Goal: Information Seeking & Learning: Find specific page/section

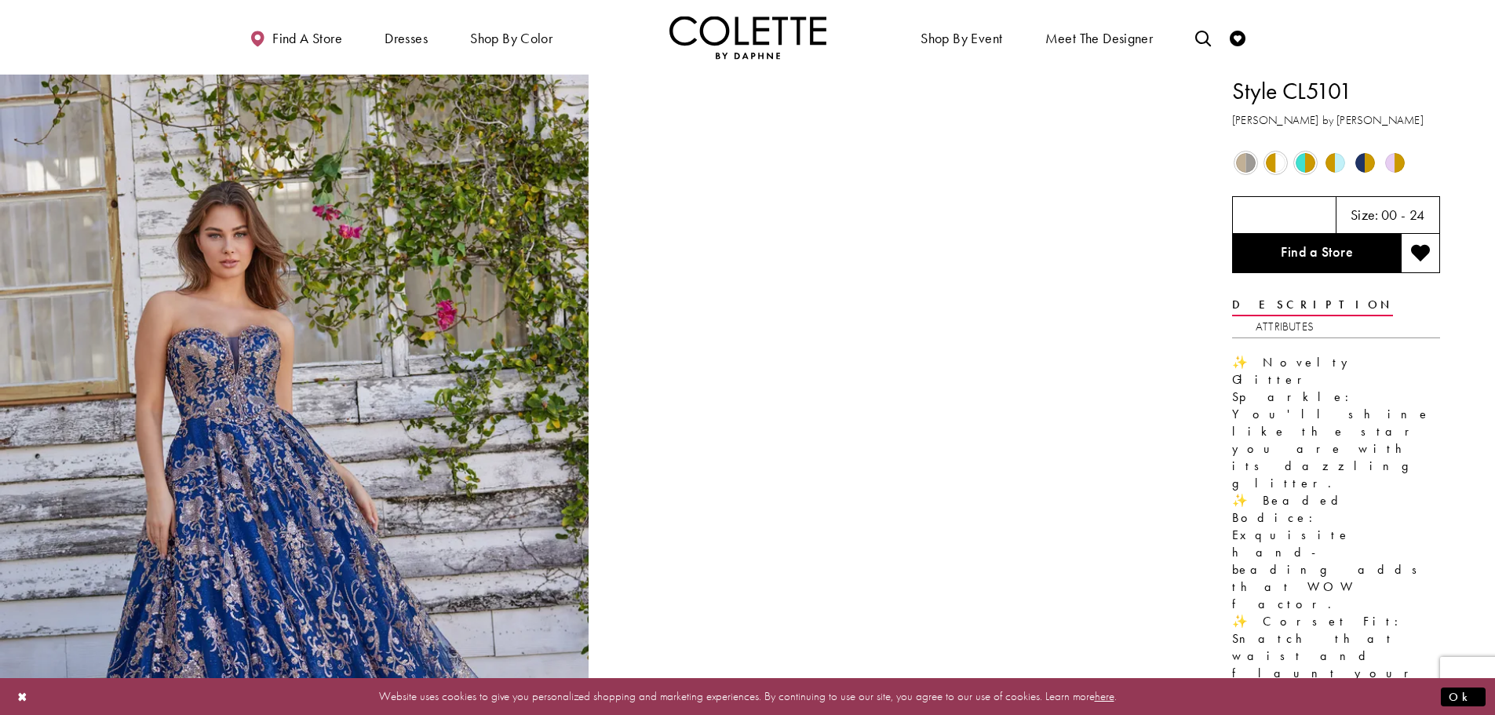
click at [1298, 166] on span "Product color controls state depends on size chosen" at bounding box center [1305, 163] width 20 height 20
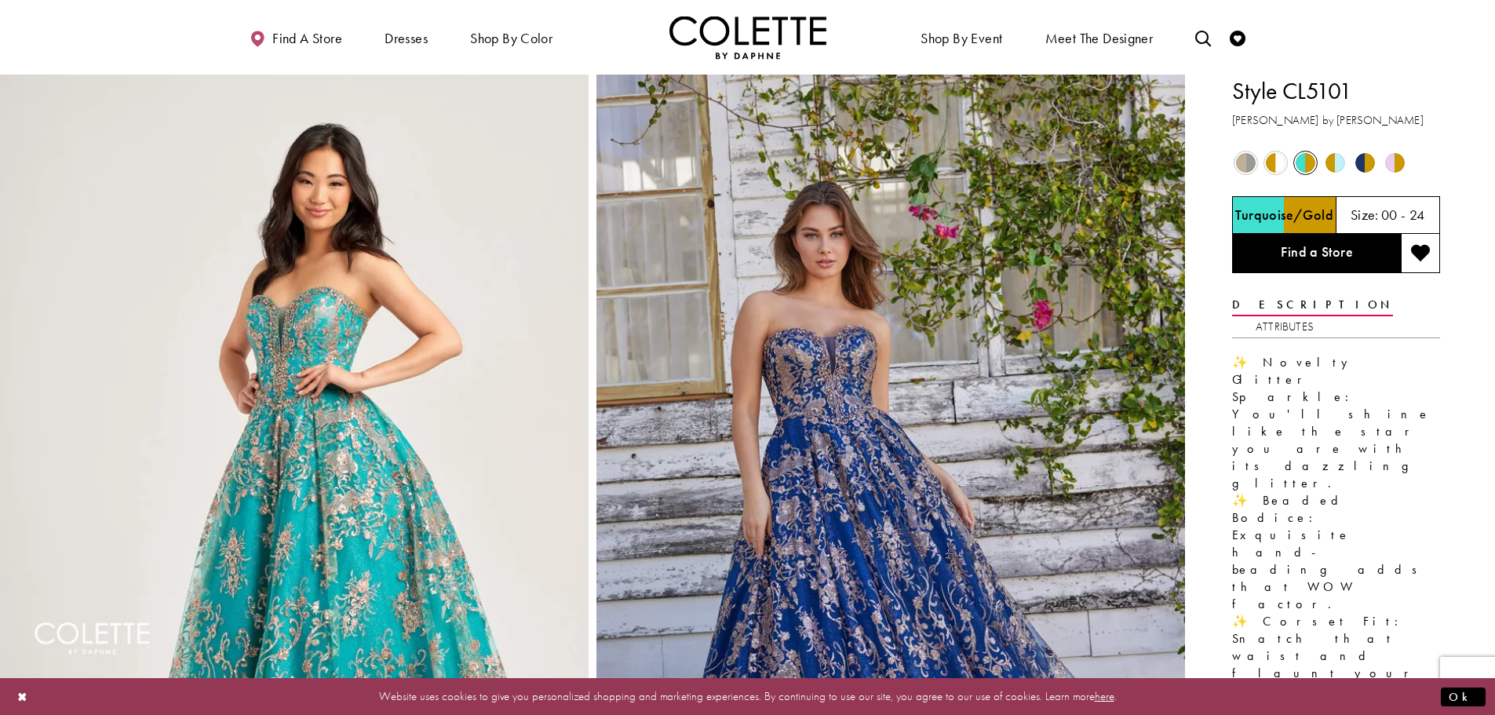
click at [1335, 159] on span "Product color controls state depends on size chosen" at bounding box center [1335, 163] width 20 height 20
click at [1322, 253] on link "Find a Store" at bounding box center [1316, 253] width 169 height 39
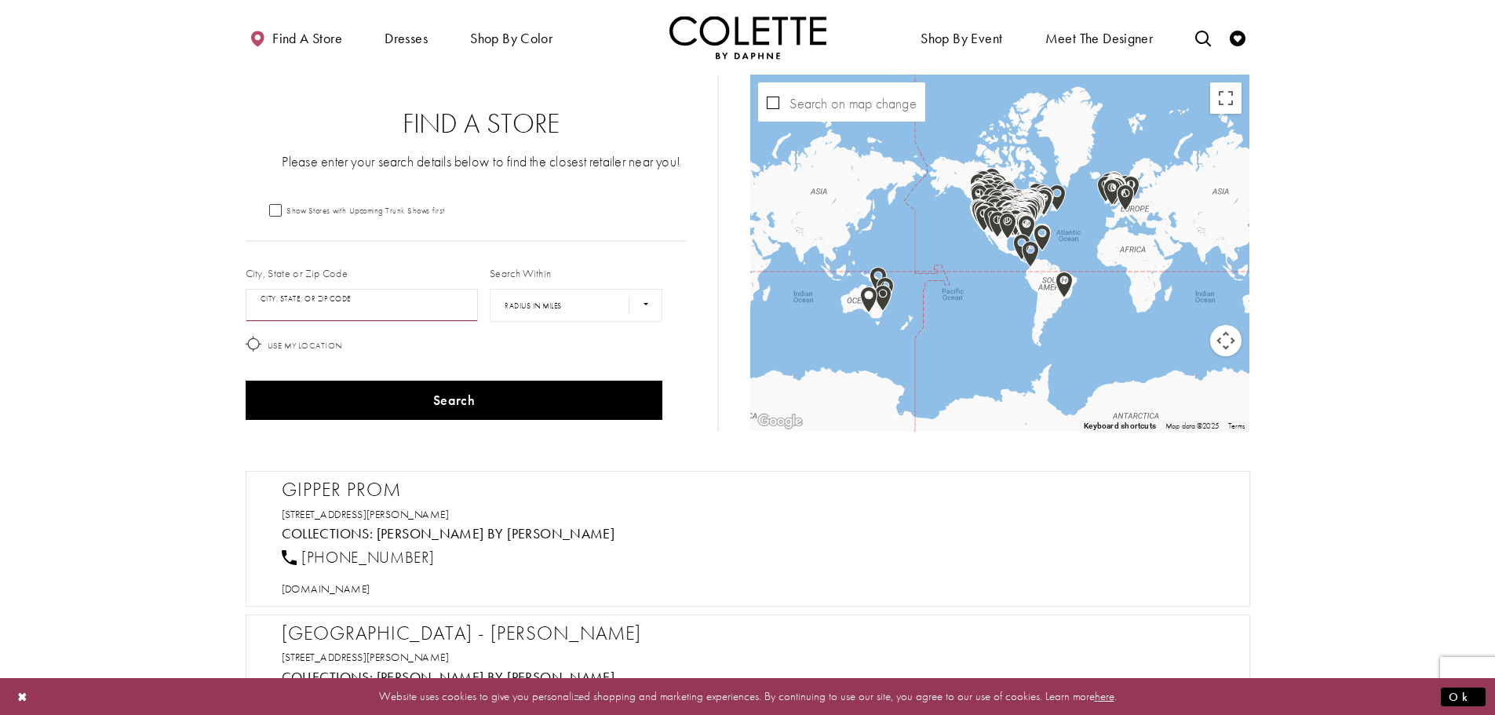
click at [333, 301] on input "City, State, or ZIP Code" at bounding box center [362, 305] width 233 height 33
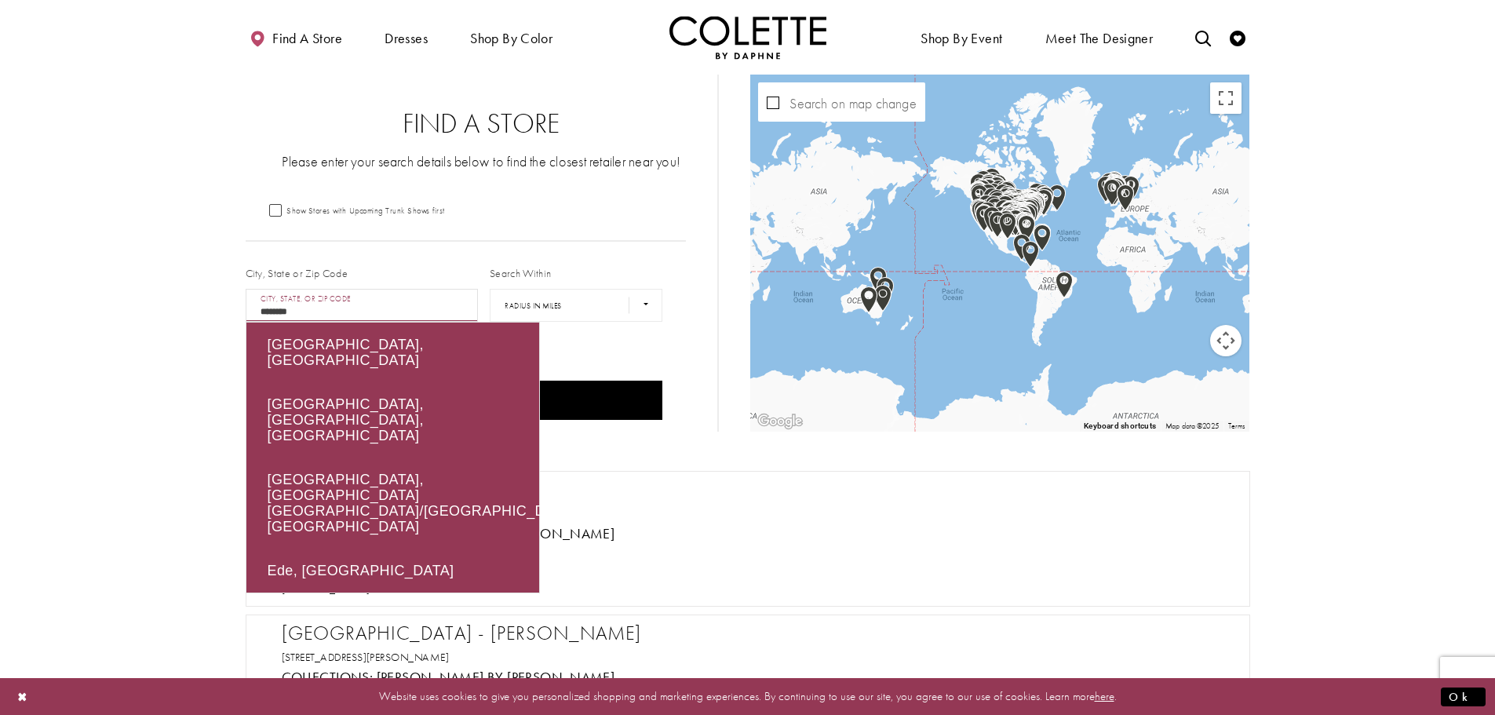
click at [246, 381] on button "Search" at bounding box center [454, 400] width 417 height 39
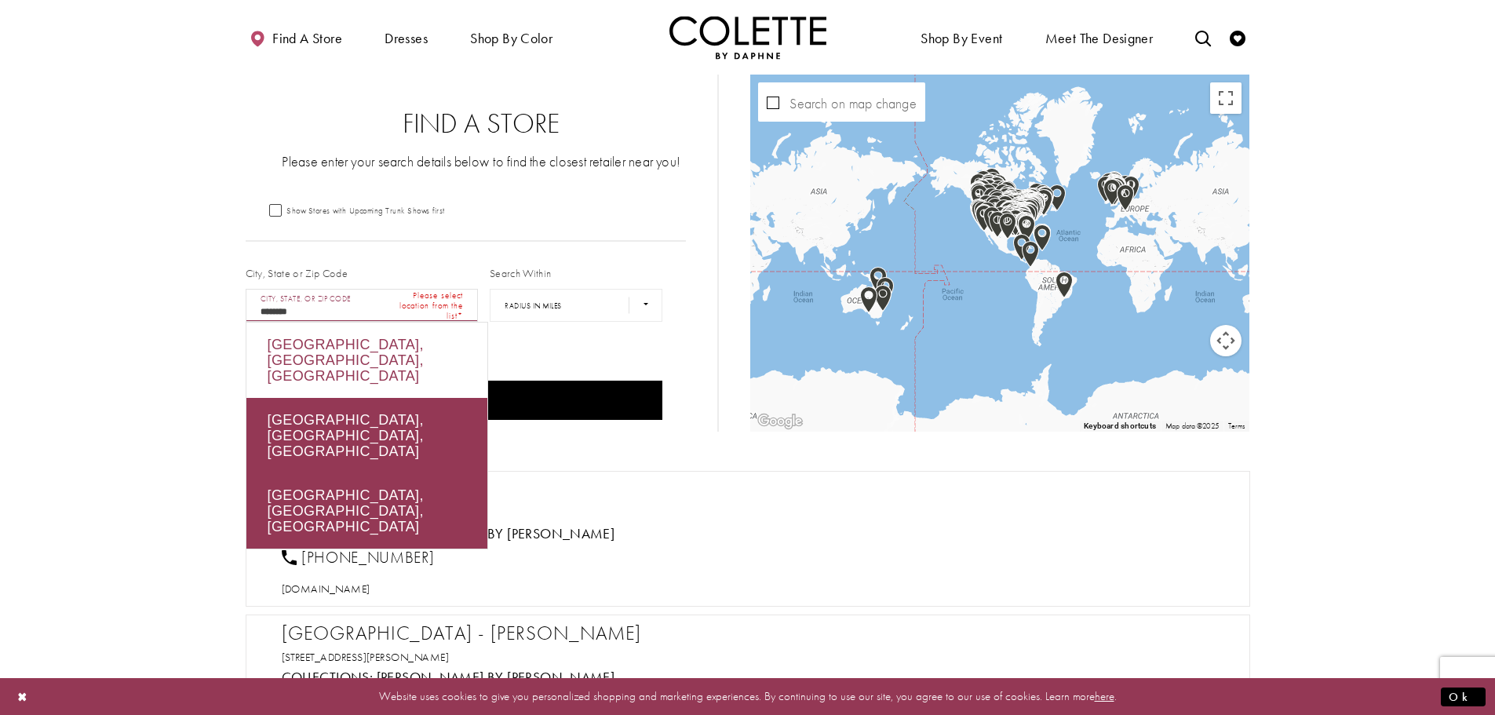
click at [339, 347] on div "Edmonton, AB, Canada" at bounding box center [366, 359] width 241 height 75
type input "**********"
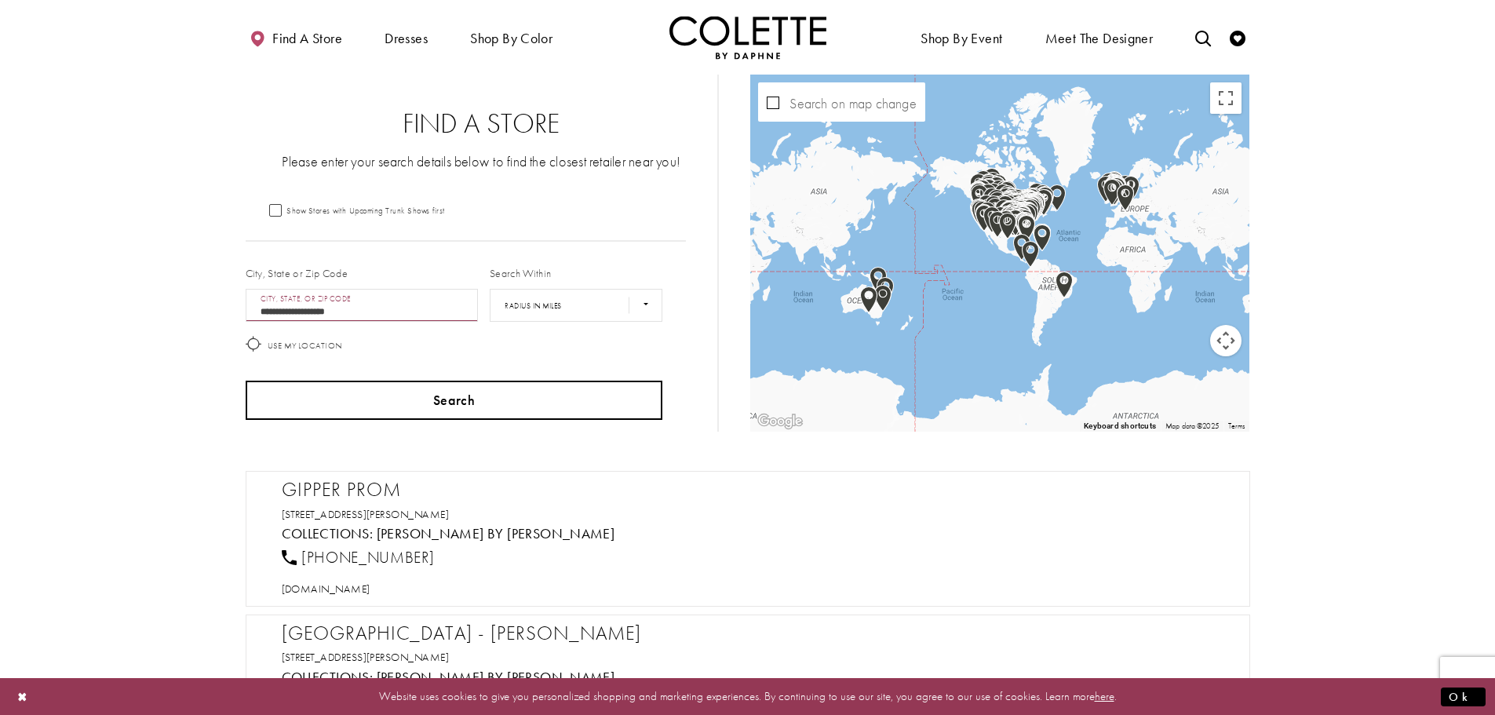
click at [435, 398] on button "Search" at bounding box center [454, 400] width 417 height 39
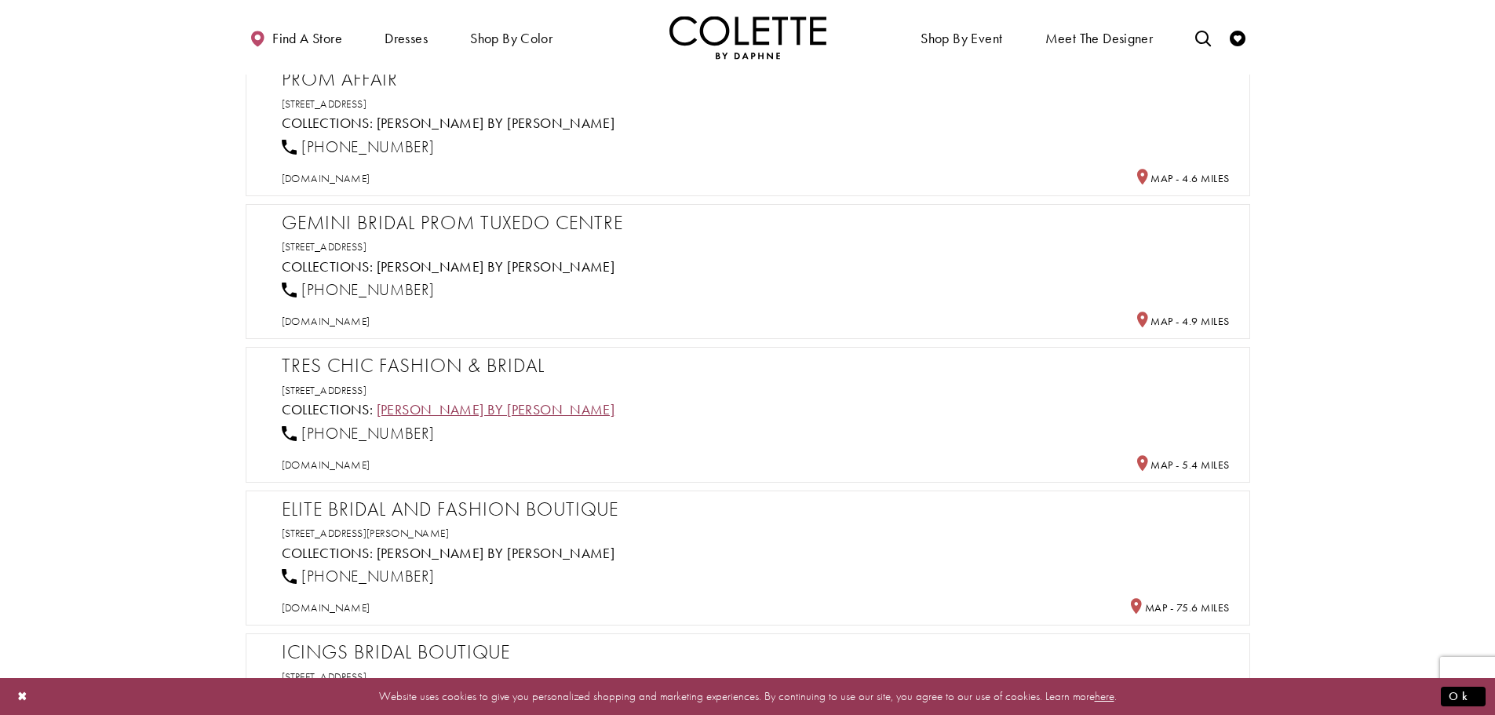
scroll to position [314, 0]
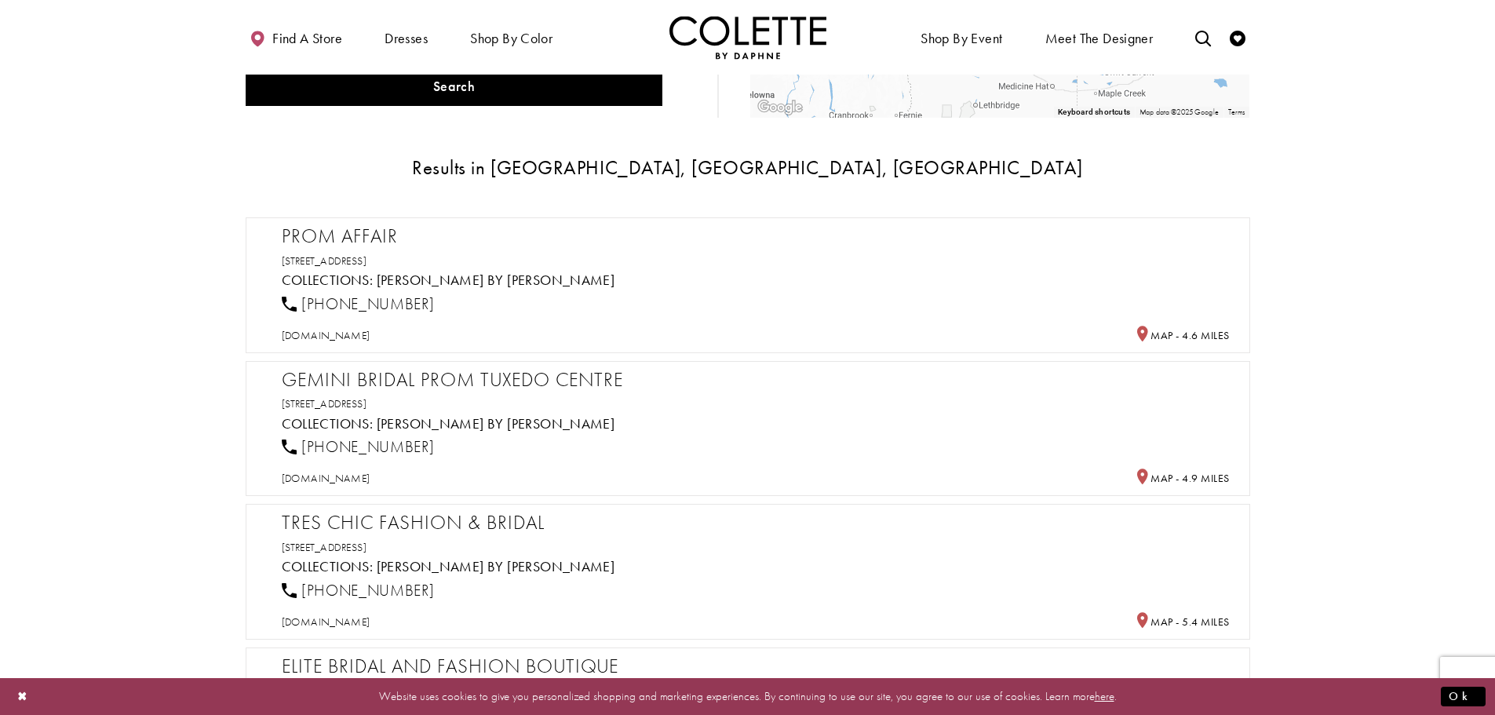
click at [357, 239] on h2 "Prom Affair" at bounding box center [756, 236] width 948 height 24
click at [302, 335] on span "promaffair.com" at bounding box center [326, 335] width 89 height 14
click at [336, 476] on span "geminibridal.ca" at bounding box center [326, 478] width 89 height 14
click at [355, 621] on span "treschicedmonton.ca" at bounding box center [326, 621] width 89 height 14
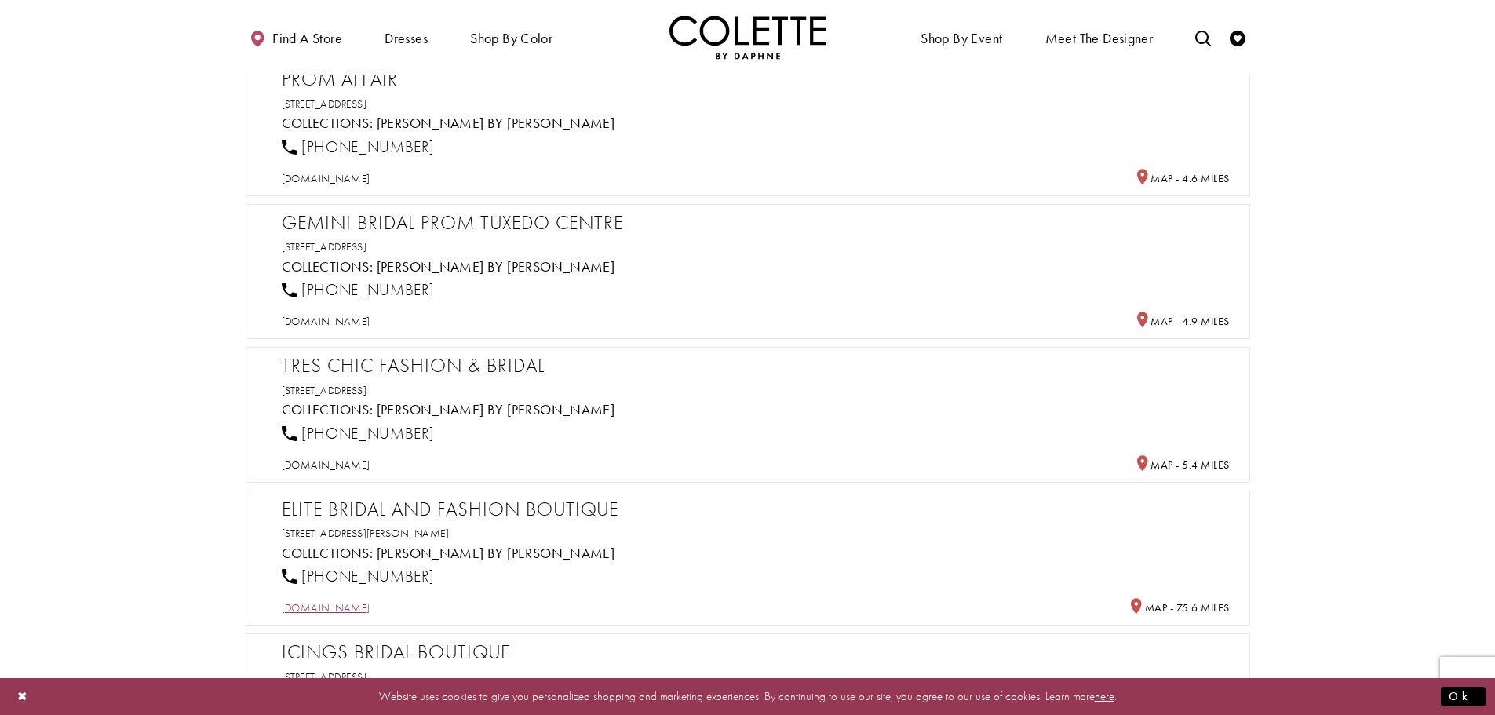
click at [370, 605] on span "elitebridalboutique.com" at bounding box center [326, 607] width 89 height 14
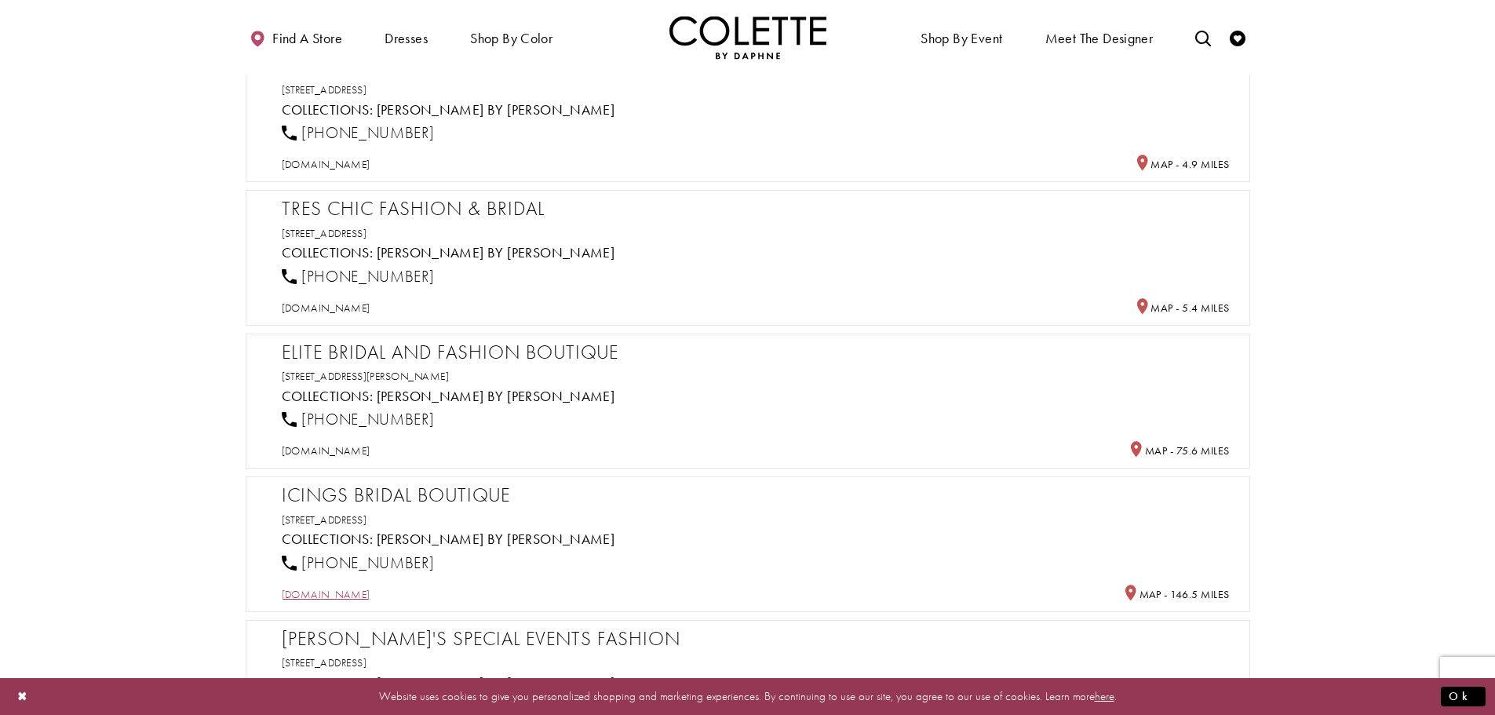
click at [335, 595] on span "icingsbridal.ca" at bounding box center [326, 594] width 89 height 14
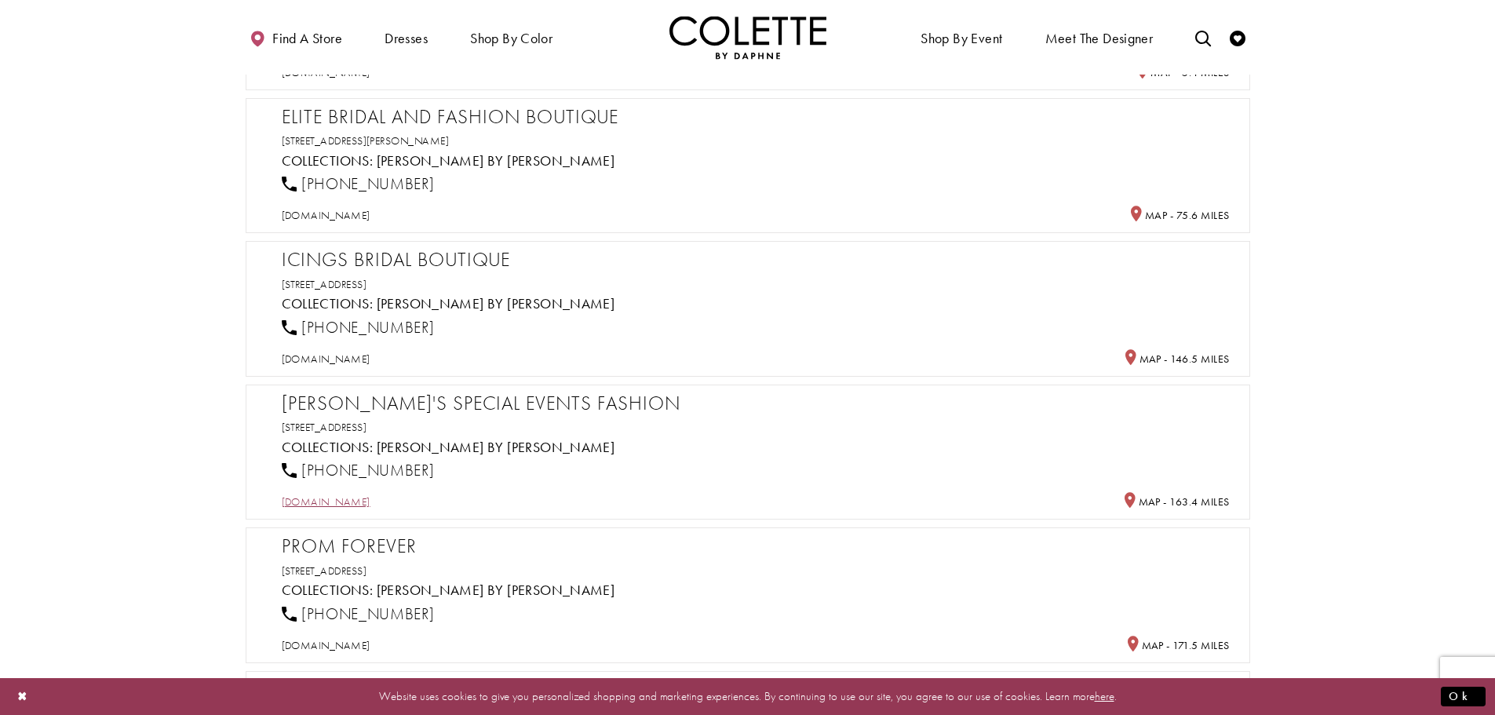
click at [329, 503] on span "sites.google.com" at bounding box center [326, 501] width 89 height 14
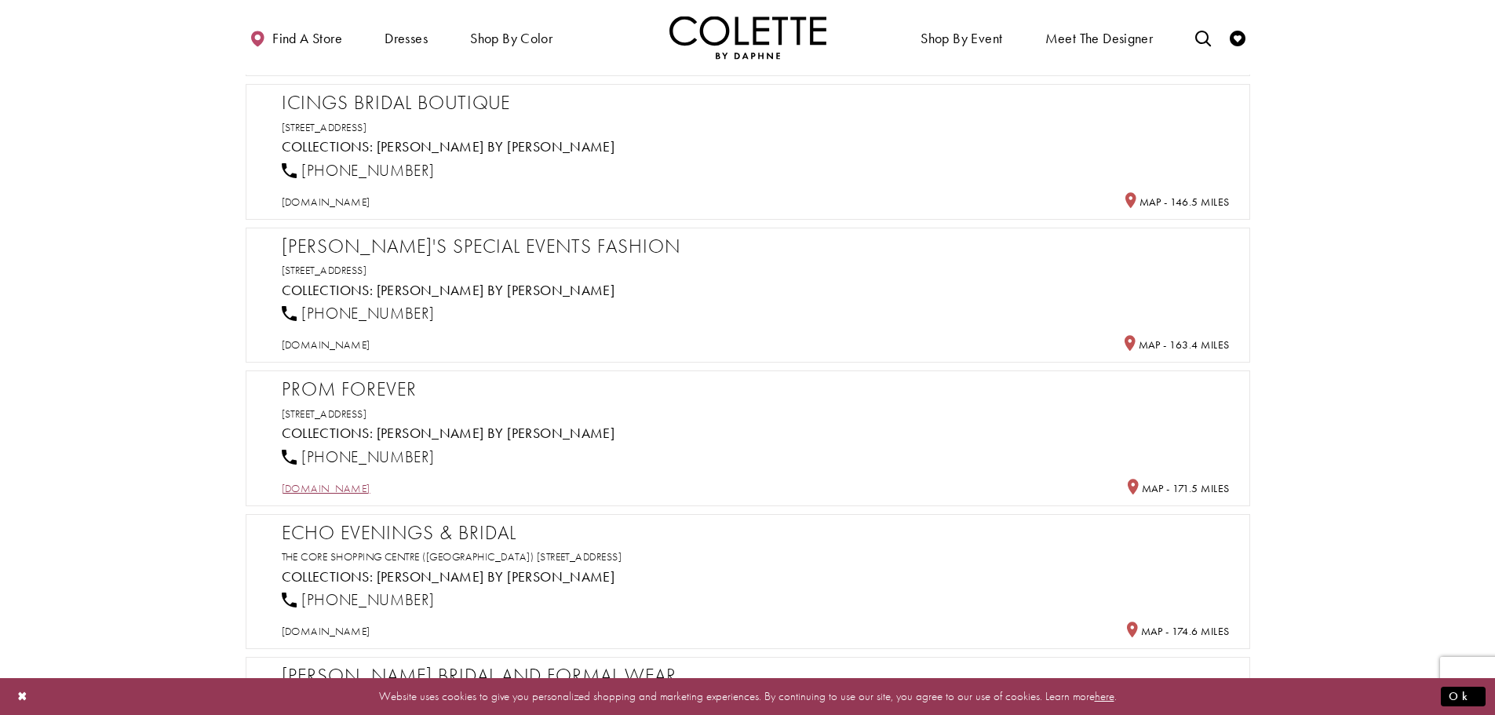
click at [341, 490] on span "newyorkfashions.ca" at bounding box center [326, 488] width 89 height 14
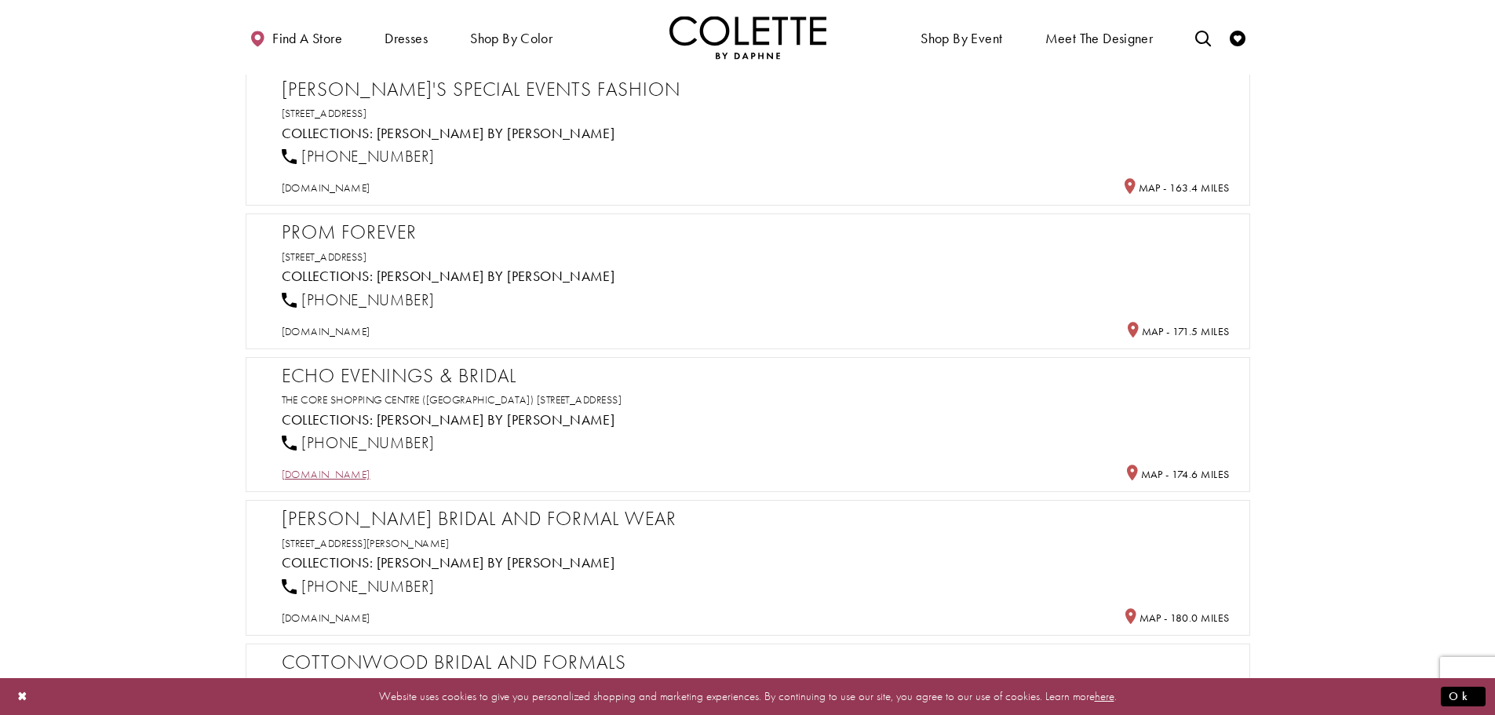
click at [351, 472] on span "echoevenings.com" at bounding box center [326, 474] width 89 height 14
click at [337, 619] on span "durandbridal.com" at bounding box center [326, 617] width 89 height 14
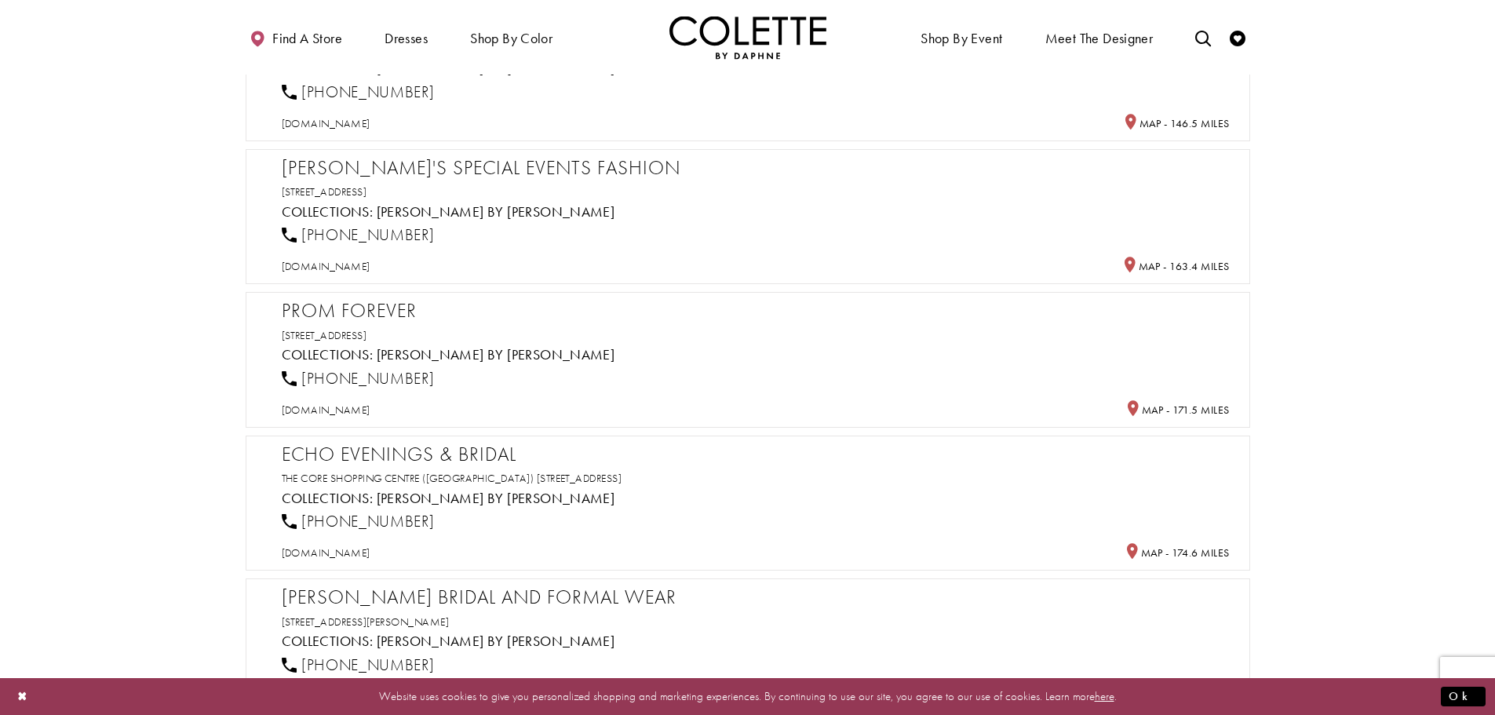
scroll to position [1569, 0]
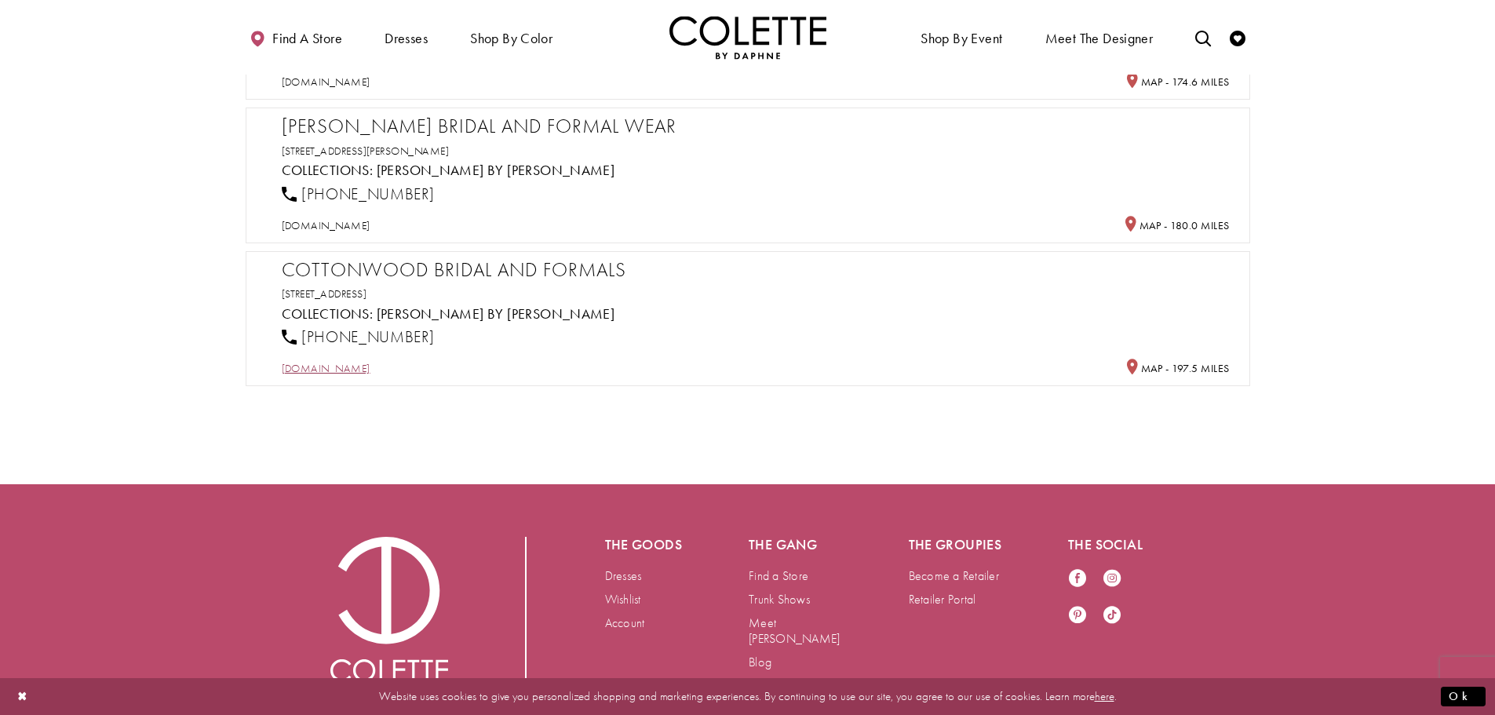
click at [326, 368] on span "cottonwoodbridal.com" at bounding box center [326, 368] width 89 height 14
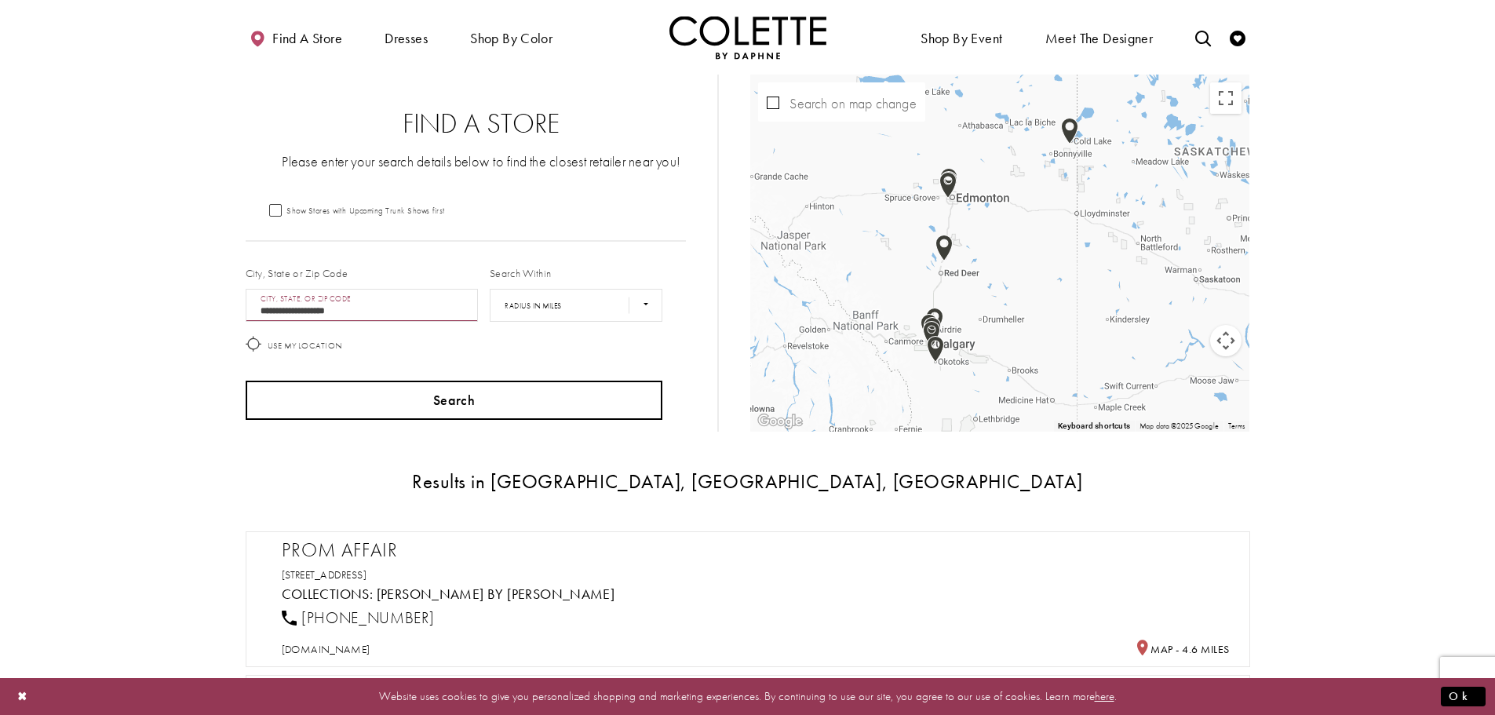
scroll to position [235, 0]
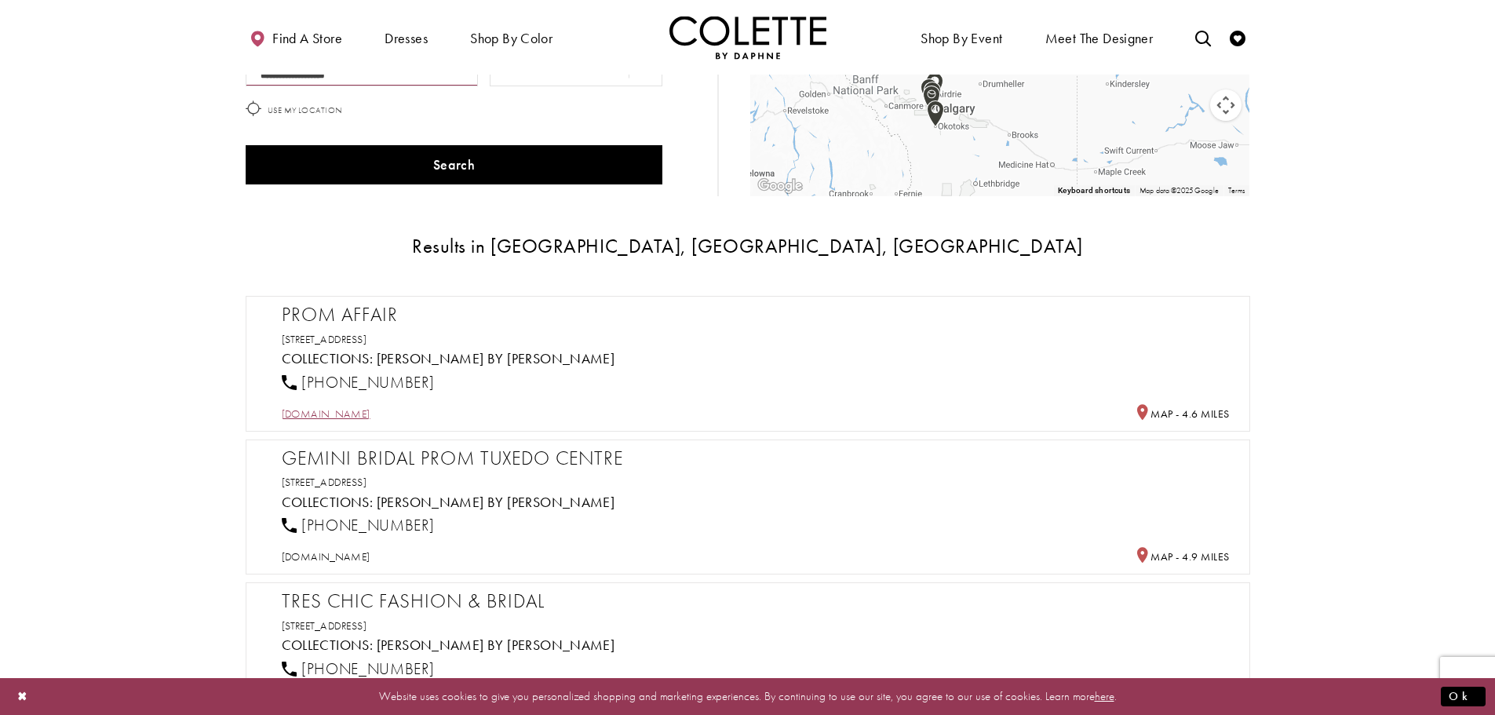
click at [349, 414] on span "promaffair.com" at bounding box center [326, 413] width 89 height 14
click at [327, 556] on span "geminibridal.ca" at bounding box center [326, 556] width 89 height 14
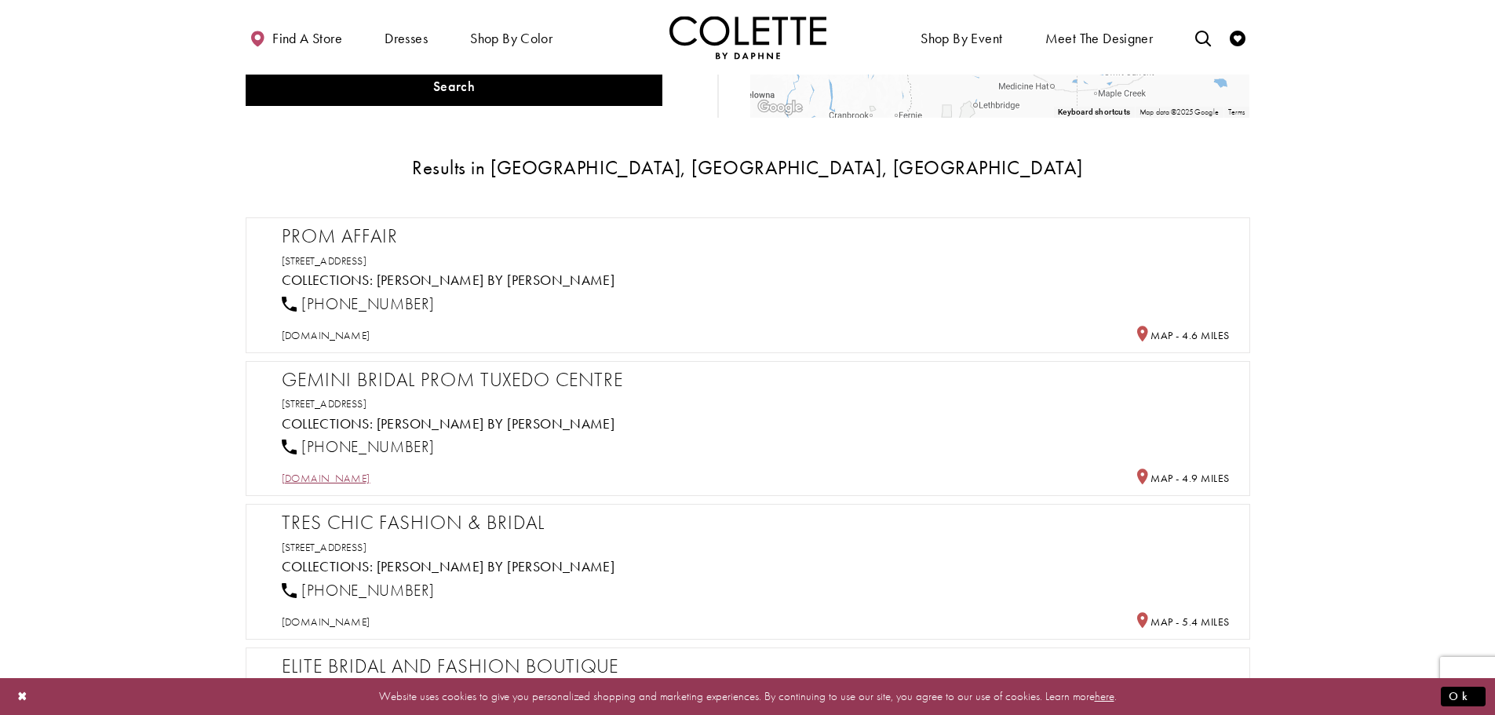
scroll to position [392, 0]
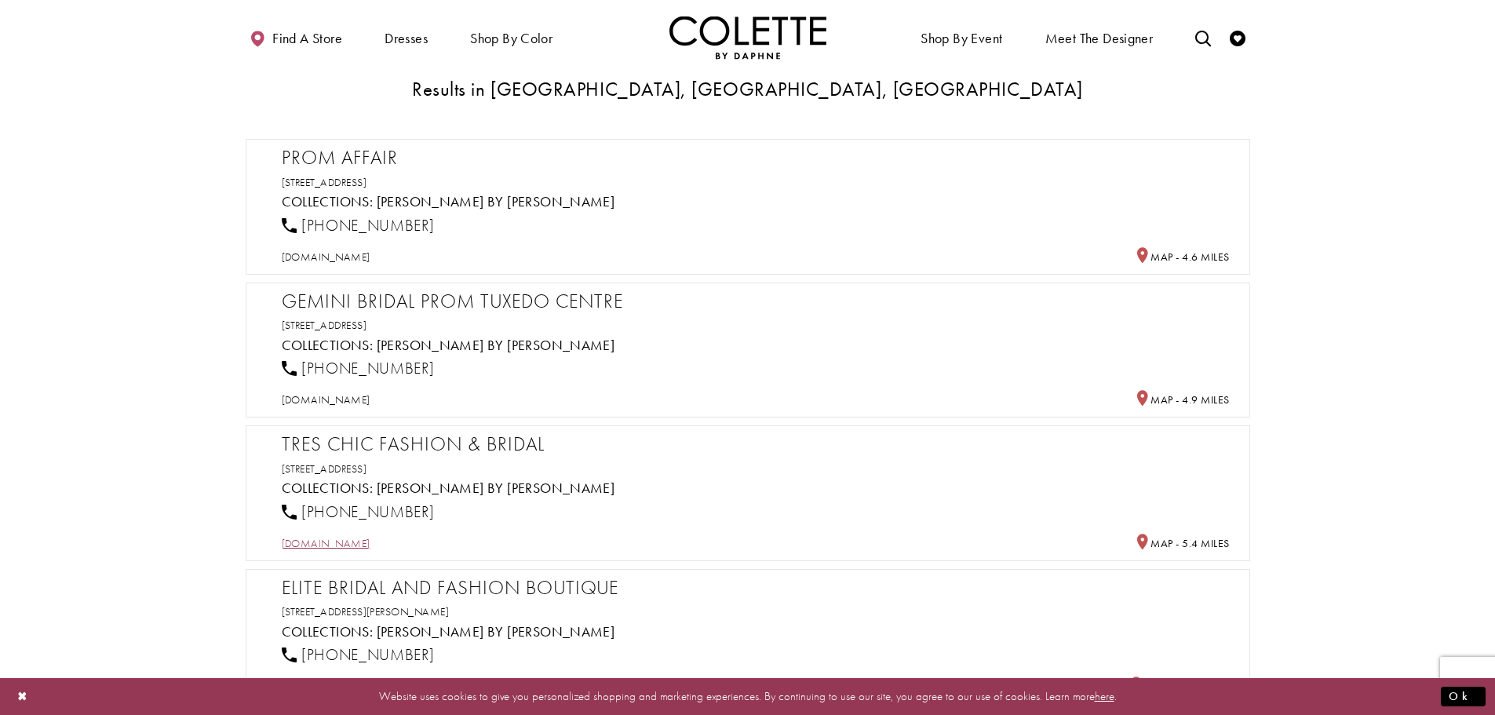
click at [344, 543] on span "treschicedmonton.ca" at bounding box center [326, 543] width 89 height 14
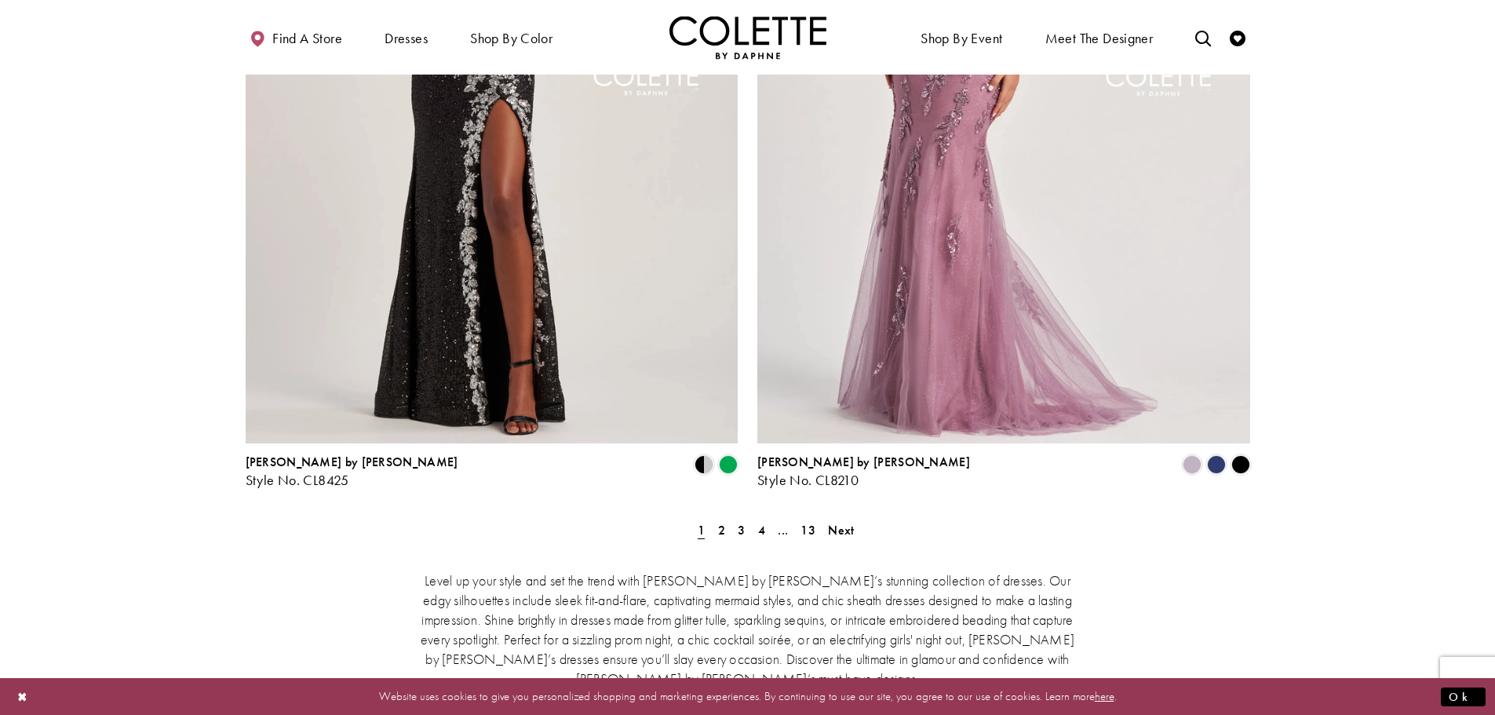
scroll to position [3060, 0]
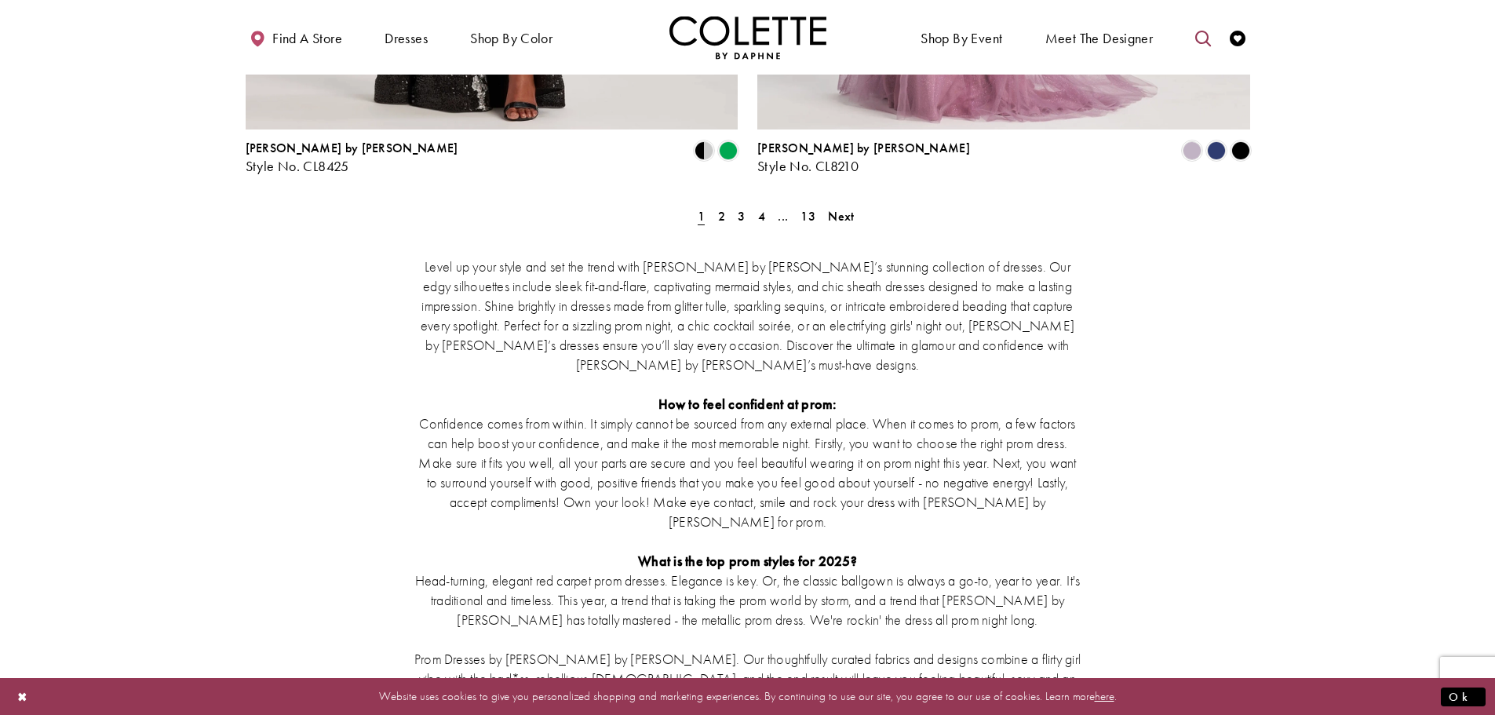
click at [1201, 33] on icon "Toggle search" at bounding box center [1203, 39] width 16 height 16
paste input "******"
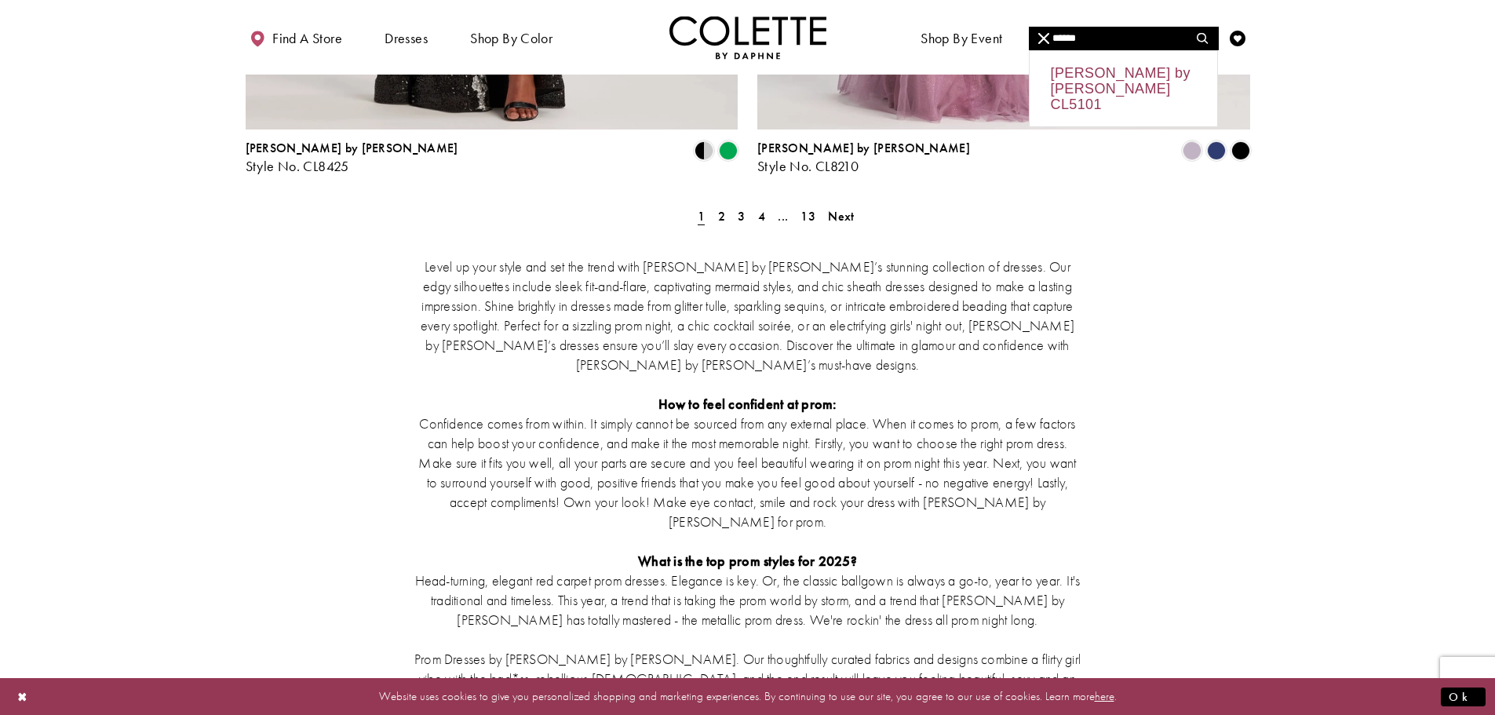
click at [1148, 75] on div "[PERSON_NAME] by [PERSON_NAME] CL5101" at bounding box center [1123, 88] width 188 height 75
type input "**********"
